Goal: Task Accomplishment & Management: Complete application form

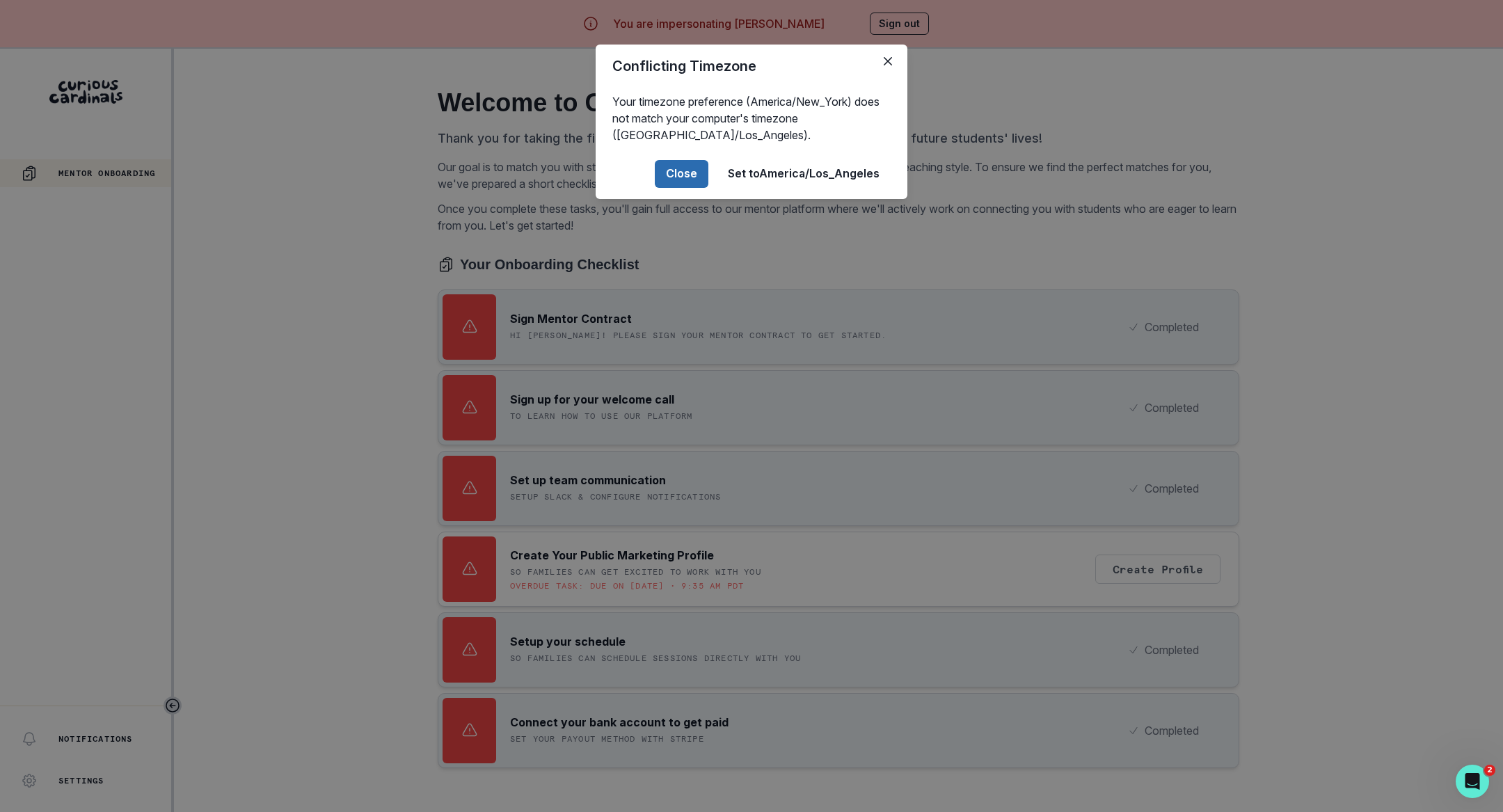
click at [699, 170] on button "Close" at bounding box center [681, 174] width 53 height 28
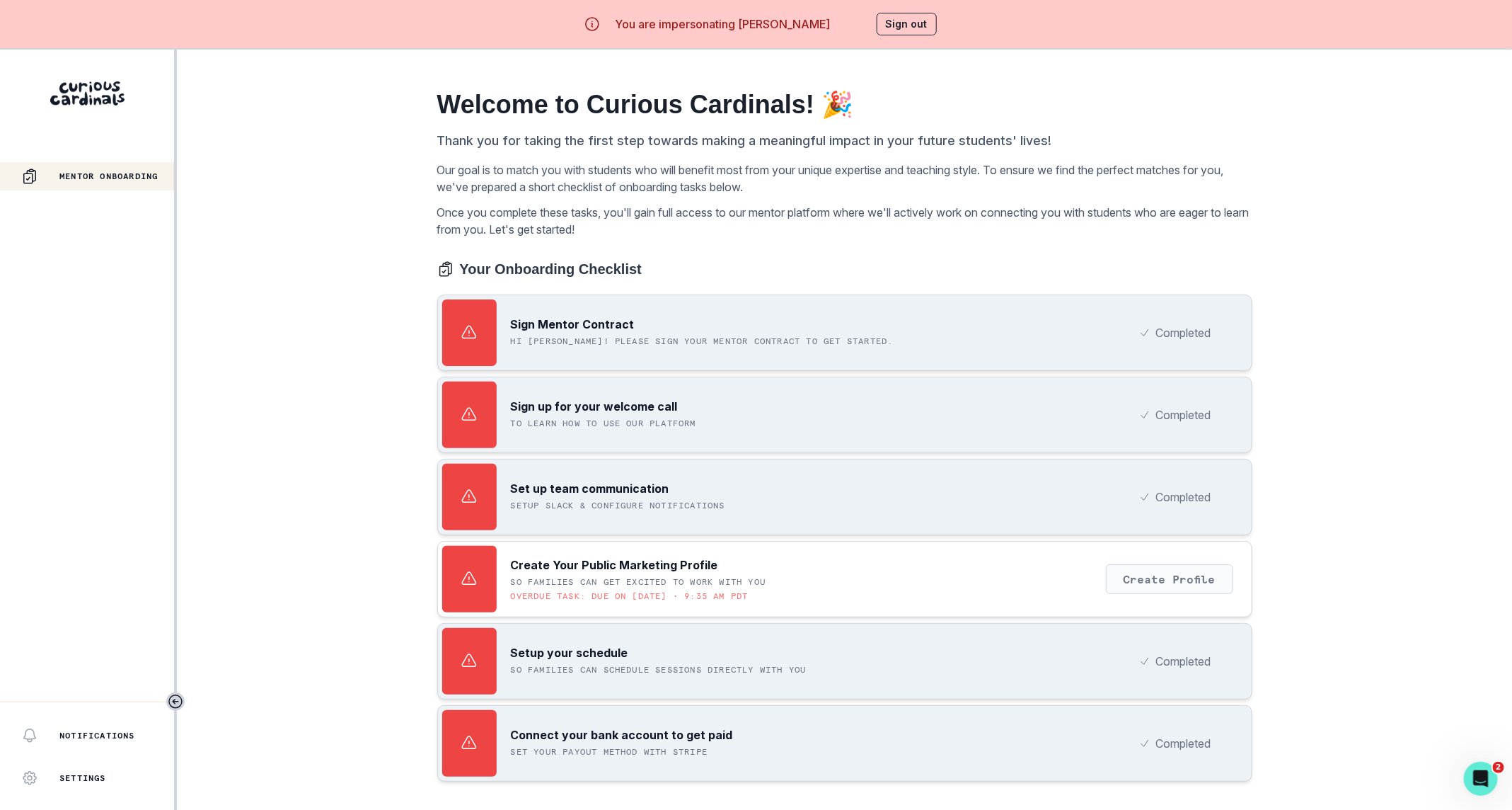
click at [1163, 581] on button "Create Profile" at bounding box center [1169, 579] width 127 height 29
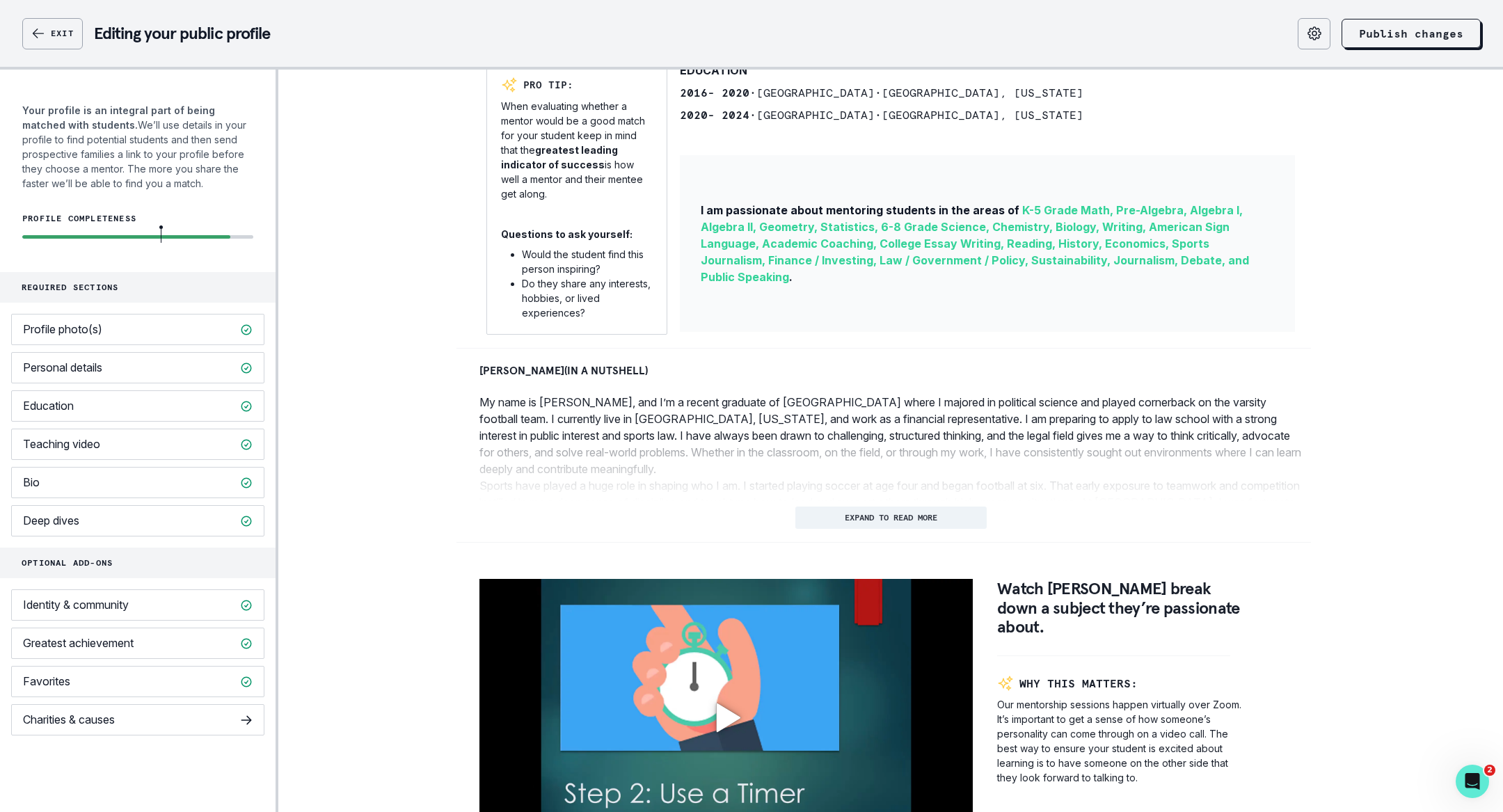
scroll to position [562, 0]
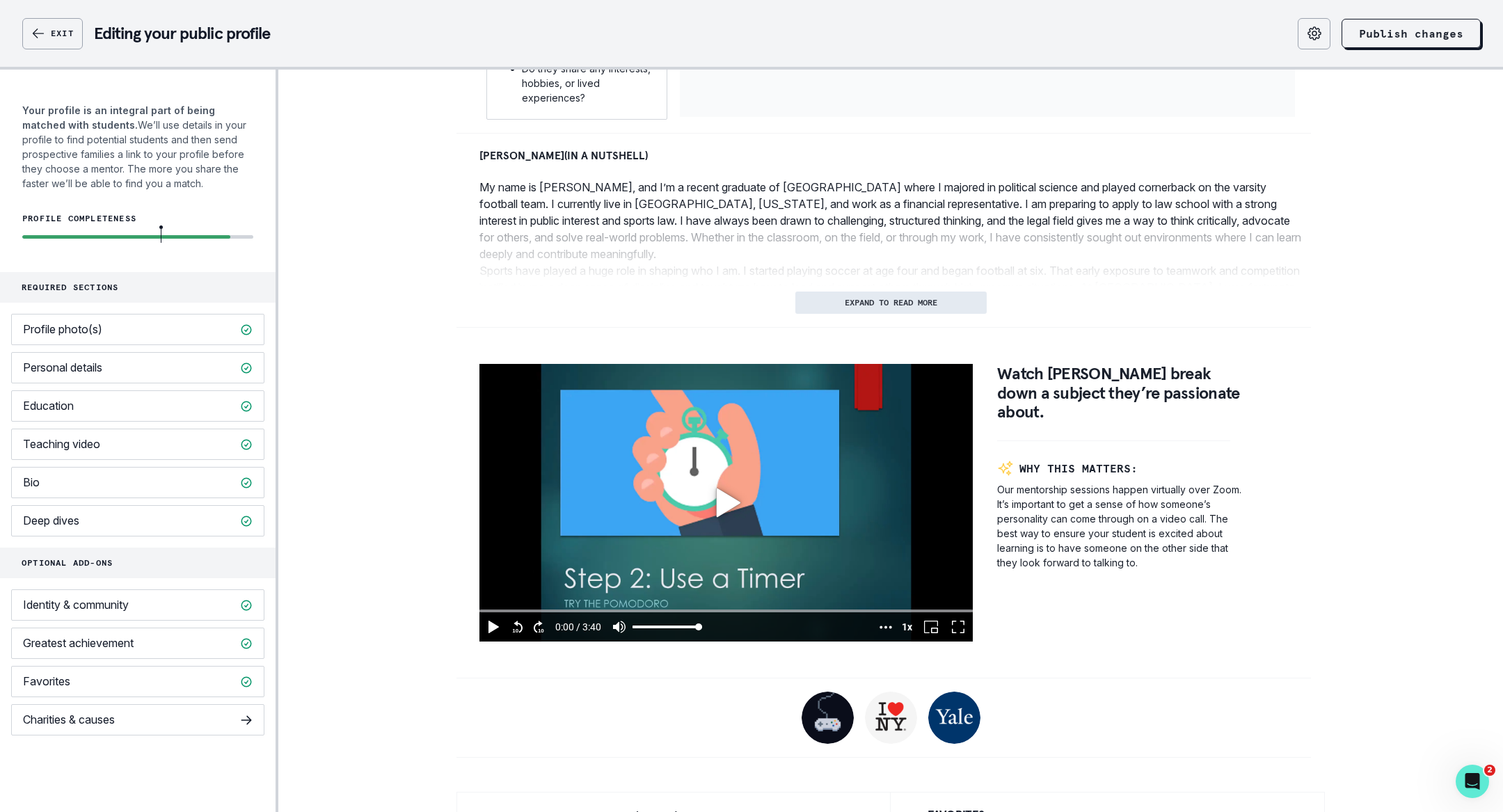
click at [879, 306] on button "EXPAND TO READ MORE" at bounding box center [891, 303] width 191 height 22
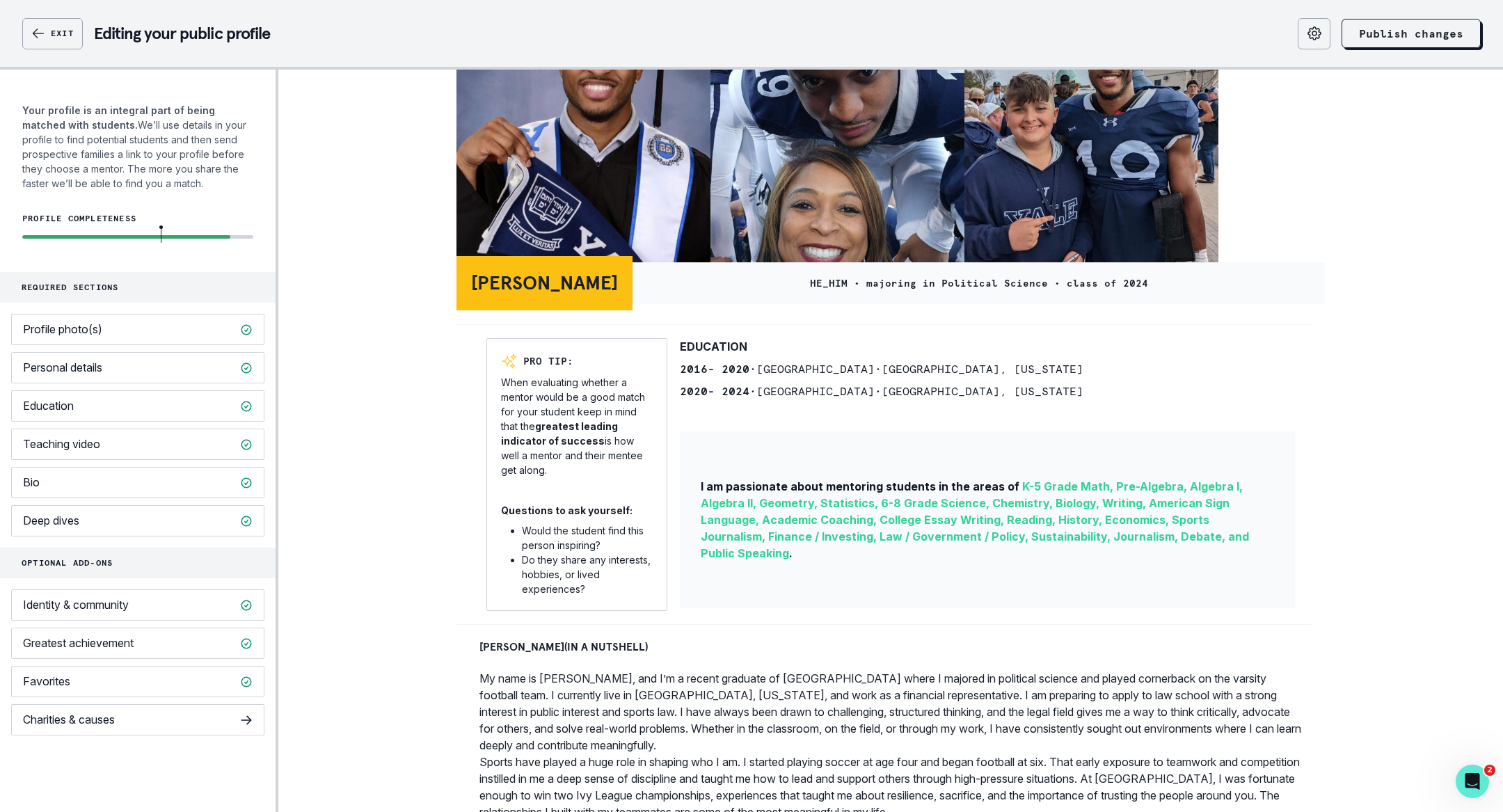
scroll to position [0, 0]
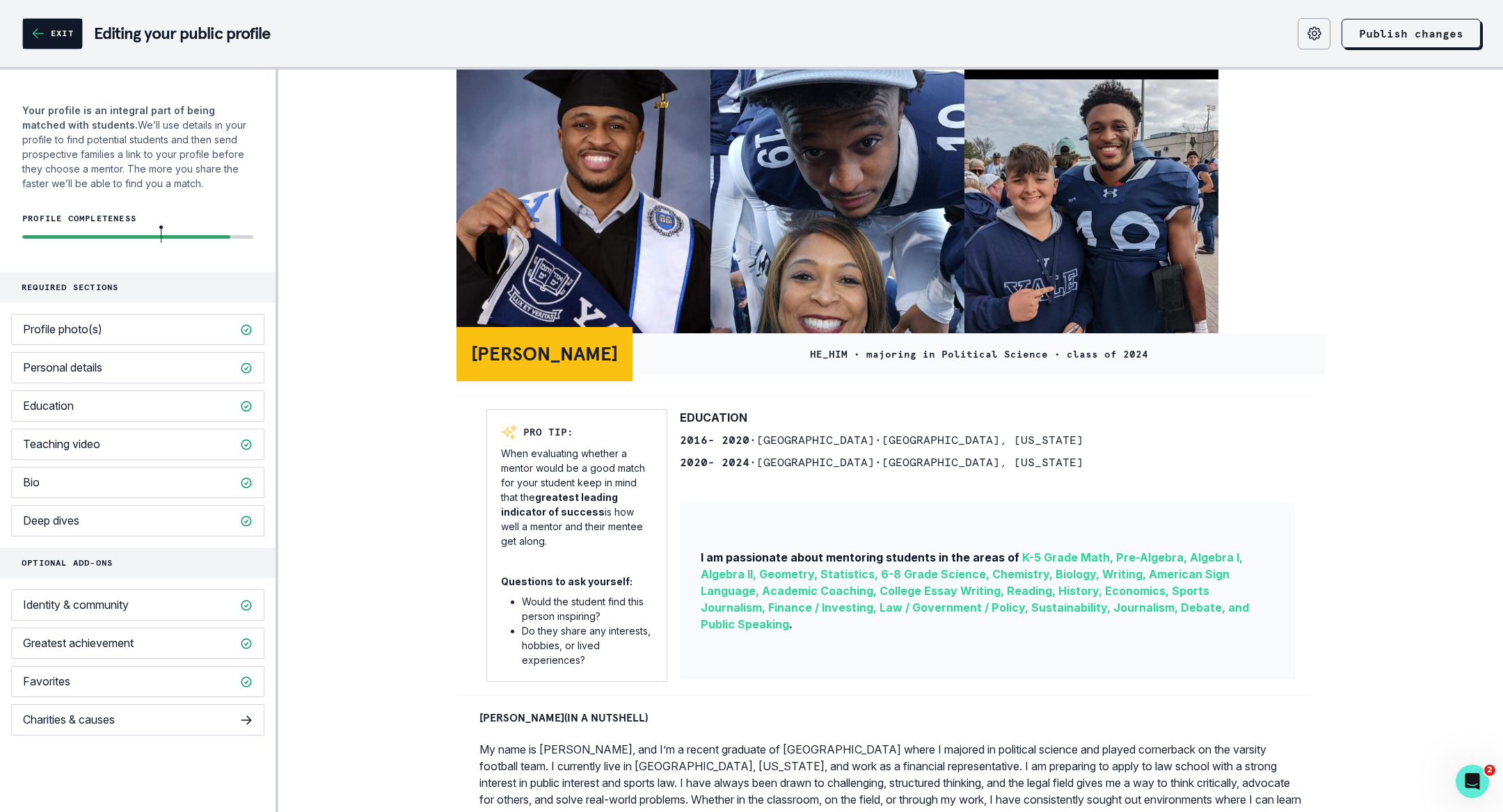
click at [47, 32] on button "Exit" at bounding box center [53, 33] width 59 height 30
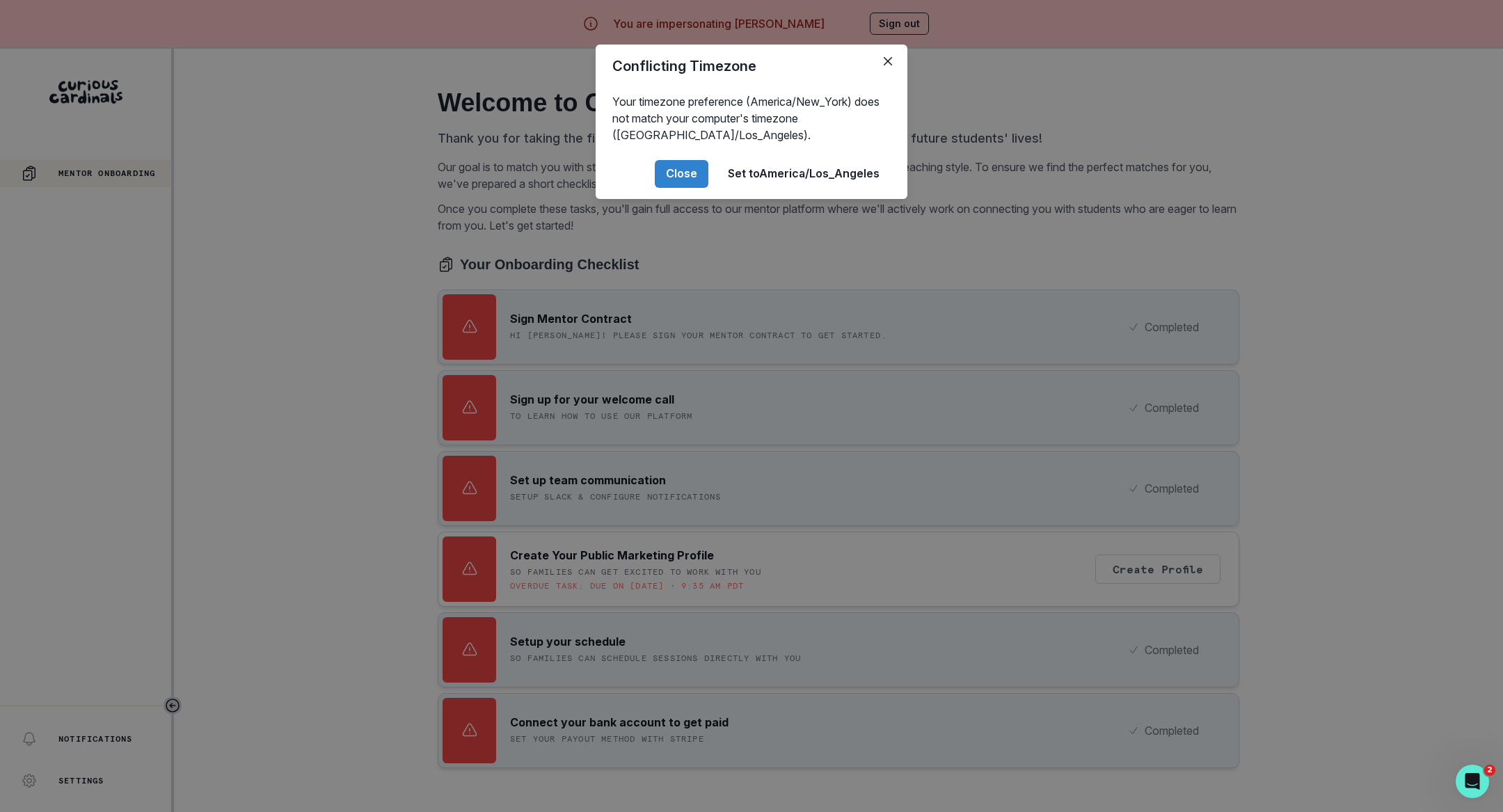
click at [880, 72] on header "Conflicting Timezone" at bounding box center [751, 66] width 311 height 43
click at [893, 77] on header "Conflicting Timezone" at bounding box center [751, 66] width 311 height 43
click at [888, 65] on button "Close" at bounding box center [887, 61] width 22 height 22
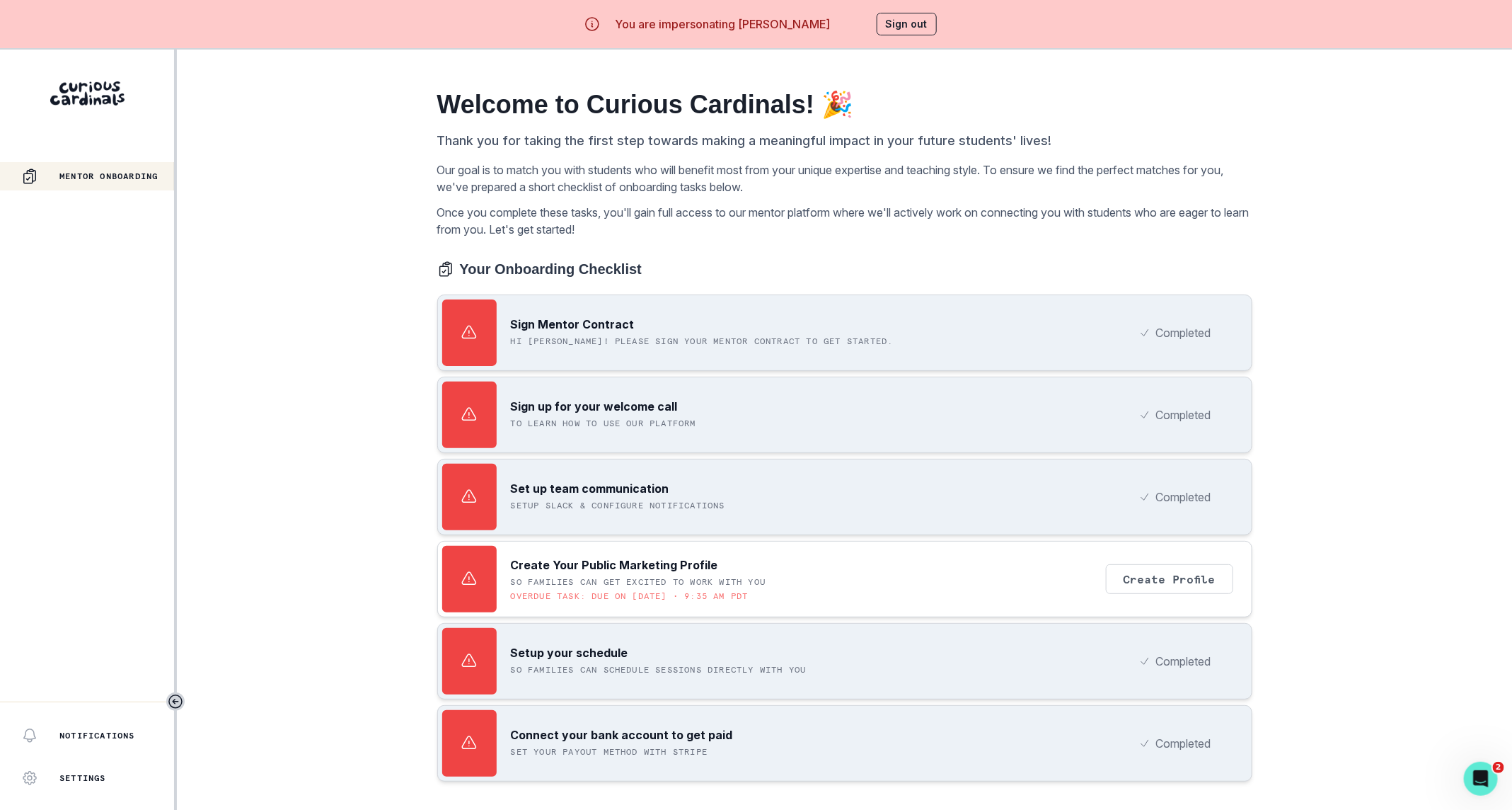
click at [925, 28] on button "Sign out" at bounding box center [907, 24] width 60 height 23
